Goal: Task Accomplishment & Management: Complete application form

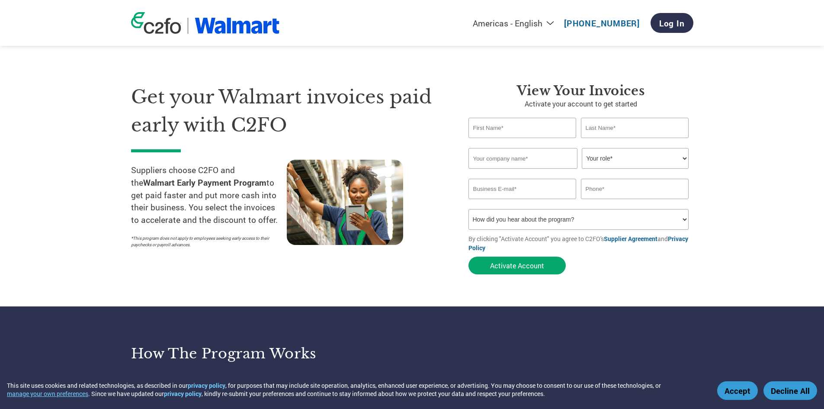
click at [512, 125] on input "text" at bounding box center [522, 128] width 108 height 20
type input "g"
type input "[PERSON_NAME]"
type input "On Demand Equipment LLC"
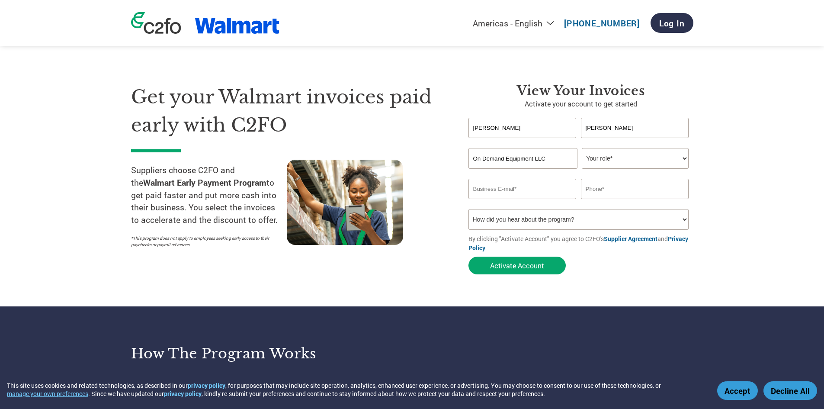
click at [669, 161] on select "Your role* CFO Controller Credit Manager Finance Director Treasurer CEO Preside…" at bounding box center [635, 158] width 107 height 21
select select "PRESIDENT"
click at [582, 148] on select "Your role* CFO Controller Credit Manager Finance Director Treasurer CEO Preside…" at bounding box center [635, 158] width 107 height 21
click at [515, 191] on input "email" at bounding box center [522, 189] width 108 height 20
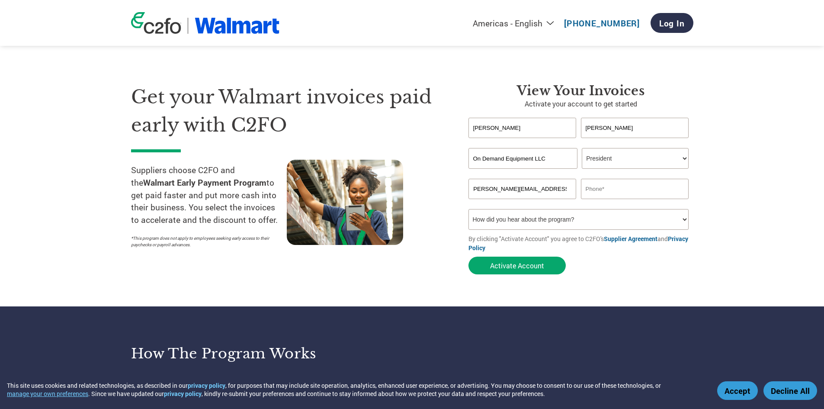
type input "[PERSON_NAME][EMAIL_ADDRESS][DOMAIN_NAME]"
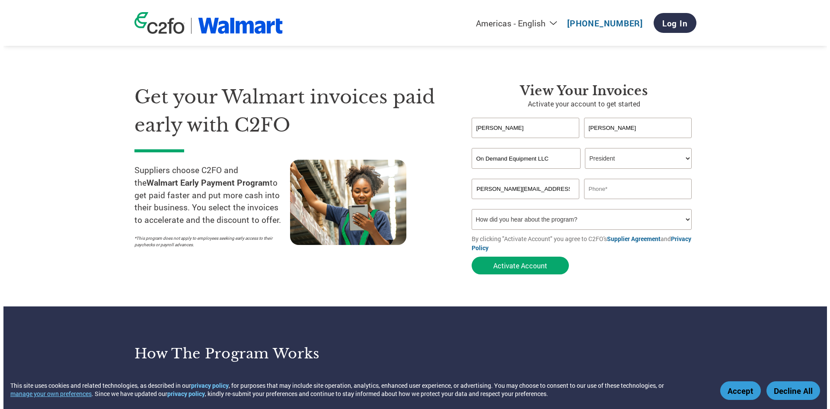
scroll to position [0, 0]
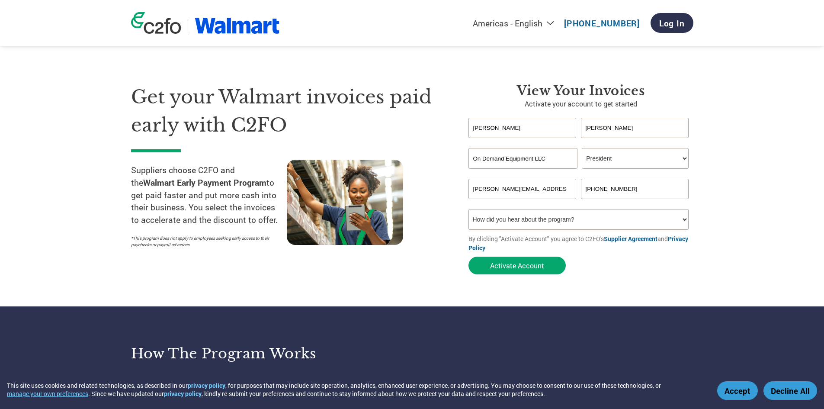
drag, startPoint x: 601, startPoint y: 186, endPoint x: 580, endPoint y: 184, distance: 21.3
click at [581, 184] on input "[PHONE_NUMBER]" at bounding box center [635, 189] width 108 height 20
type input "[PHONE_NUMBER]"
click at [536, 221] on select "How did you hear about the program? Received a letter Email Social Media Online…" at bounding box center [578, 219] width 221 height 21
select select "Other"
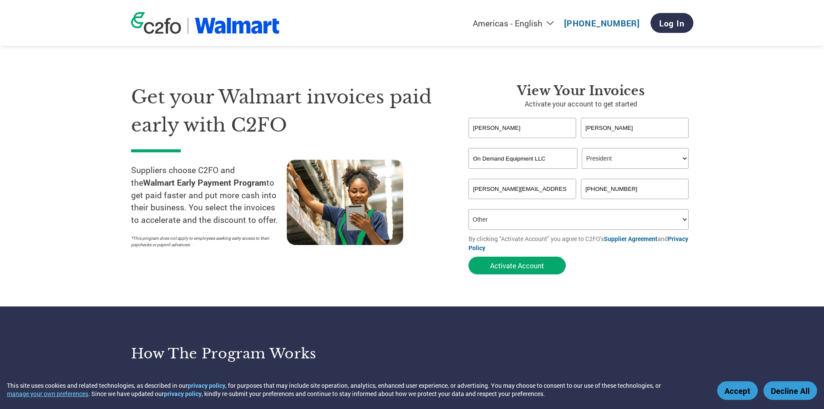
click at [468, 209] on select "How did you hear about the program? Received a letter Email Social Media Online…" at bounding box center [578, 219] width 221 height 21
click at [509, 266] on button "Activate Account" at bounding box center [516, 265] width 97 height 18
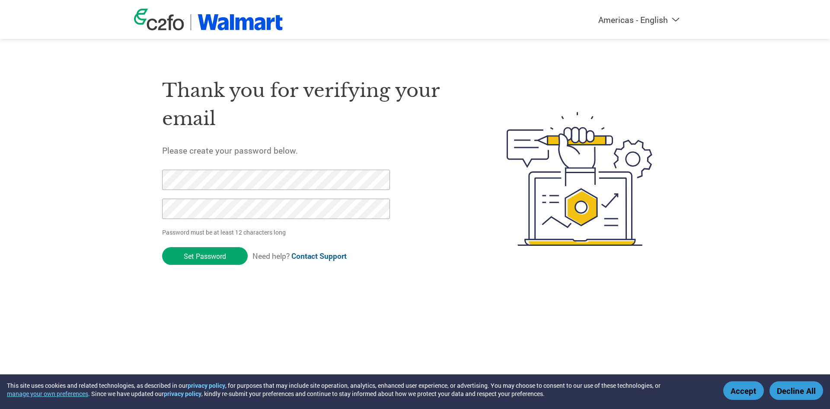
click at [83, 242] on div "Americas - English Américas - Español Américas - Português Amériques - Français…" at bounding box center [415, 144] width 830 height 288
click at [194, 259] on input "Set Password" at bounding box center [205, 256] width 86 height 18
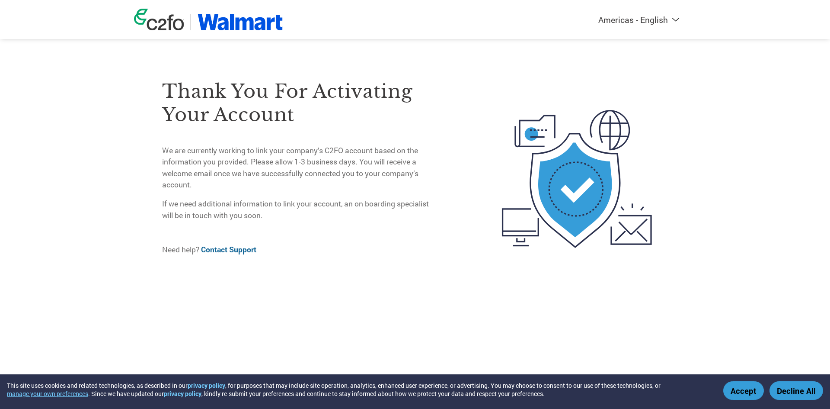
click at [179, 156] on p "We are currently working to link your company’s C2FO account based on the infor…" at bounding box center [298, 168] width 273 height 46
